Goal: Task Accomplishment & Management: Manage account settings

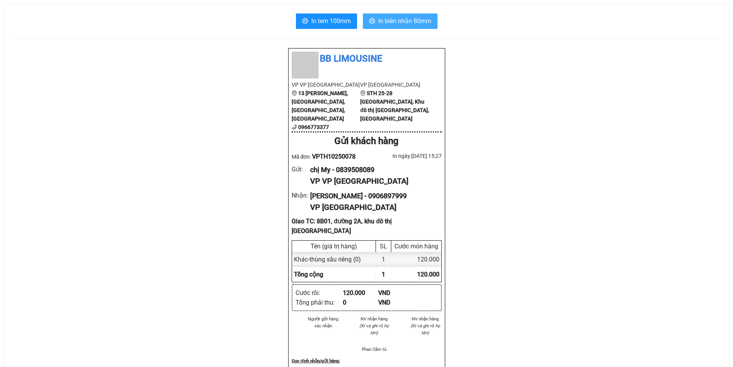
click at [423, 21] on span "In biên nhận 80mm" at bounding box center [404, 21] width 53 height 10
click at [426, 22] on span "In biên nhận 80mm" at bounding box center [404, 21] width 53 height 10
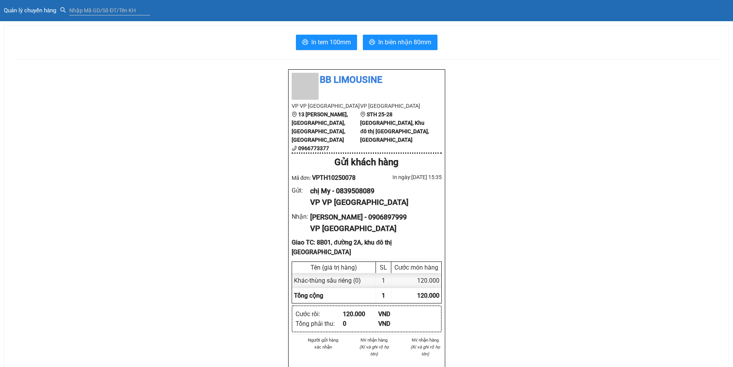
click at [105, 177] on div "BB Limousine VP VP Tuy Hòa 13 Nguyễn Trãi, Phường 4, Tuy Hòa, Phú Yên 096677337…" at bounding box center [366, 347] width 706 height 556
drag, startPoint x: 0, startPoint y: 171, endPoint x: 38, endPoint y: 115, distance: 67.7
click at [0, 170] on div "In tem 100mm In biên nhận 80mm BB Limousine VP VP Tuy Hòa 13 Nguyễn Trãi, Phườn…" at bounding box center [366, 325] width 733 height 627
drag, startPoint x: 40, startPoint y: 112, endPoint x: 22, endPoint y: 71, distance: 44.8
click at [22, 78] on div "BB Limousine VP VP Tuy Hòa 13 Nguyễn Trãi, Phường 4, Tuy Hòa, Phú Yên 096677337…" at bounding box center [366, 347] width 706 height 556
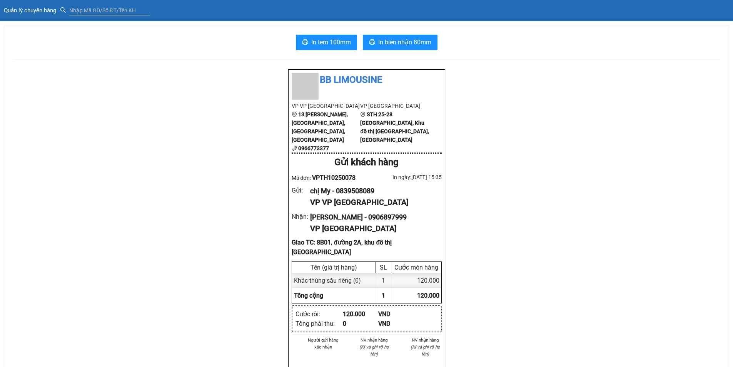
click at [55, 6] on div "Quản lý chuyến hàng" at bounding box center [367, 11] width 726 height 10
click at [42, 6] on div "Quản lý chuyến hàng" at bounding box center [367, 11] width 726 height 10
click at [39, 10] on span "Quản lý chuyến hàng" at bounding box center [32, 10] width 56 height 7
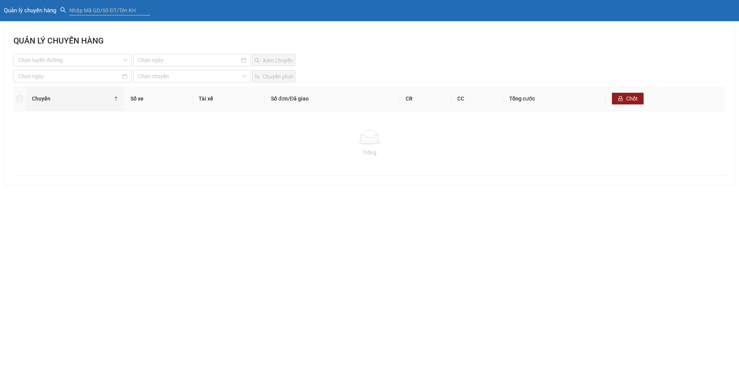
click at [42, 10] on span "Quản lý chuyến hàng" at bounding box center [32, 10] width 56 height 7
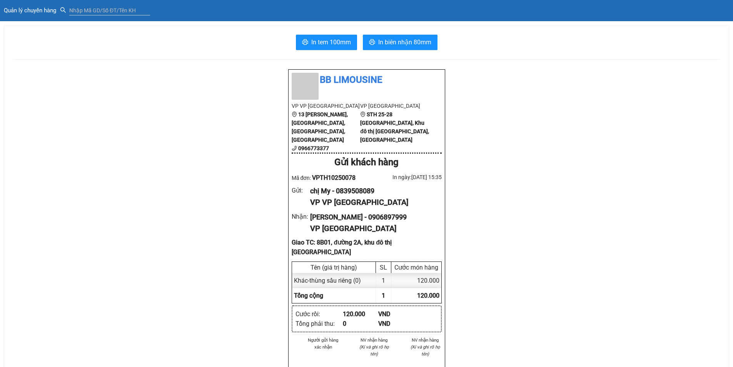
click at [36, 7] on span "Quản lý chuyến hàng" at bounding box center [32, 10] width 56 height 7
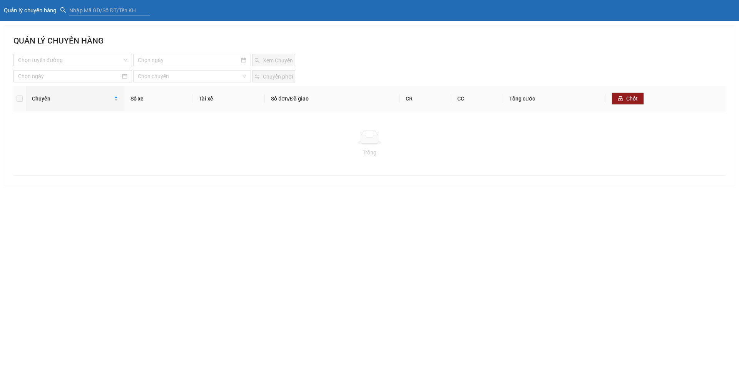
click at [36, 7] on span "Quản lý chuyến hàng" at bounding box center [32, 10] width 56 height 7
